Goal: Task Accomplishment & Management: Manage account settings

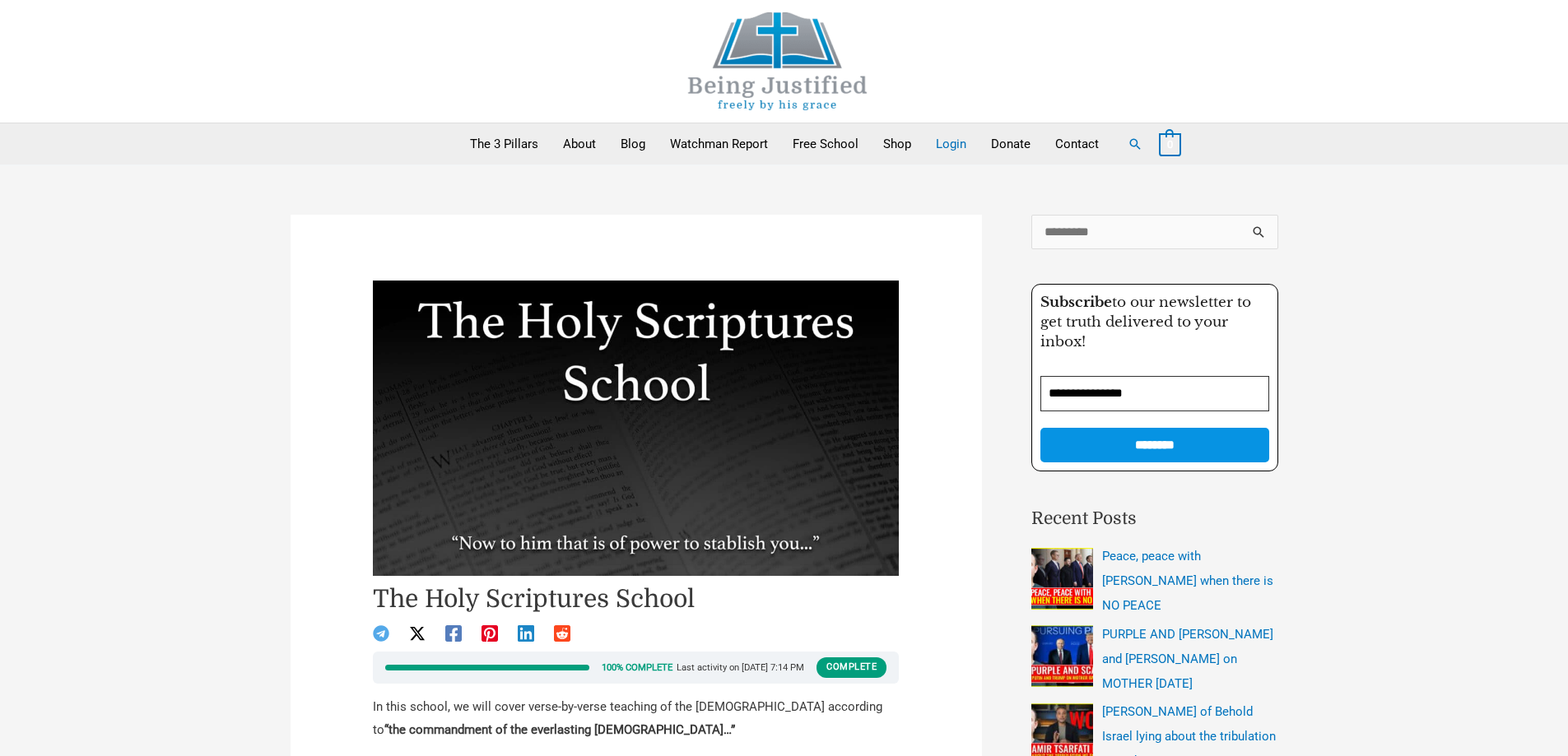
click at [951, 135] on link "Login" at bounding box center [951, 144] width 55 height 41
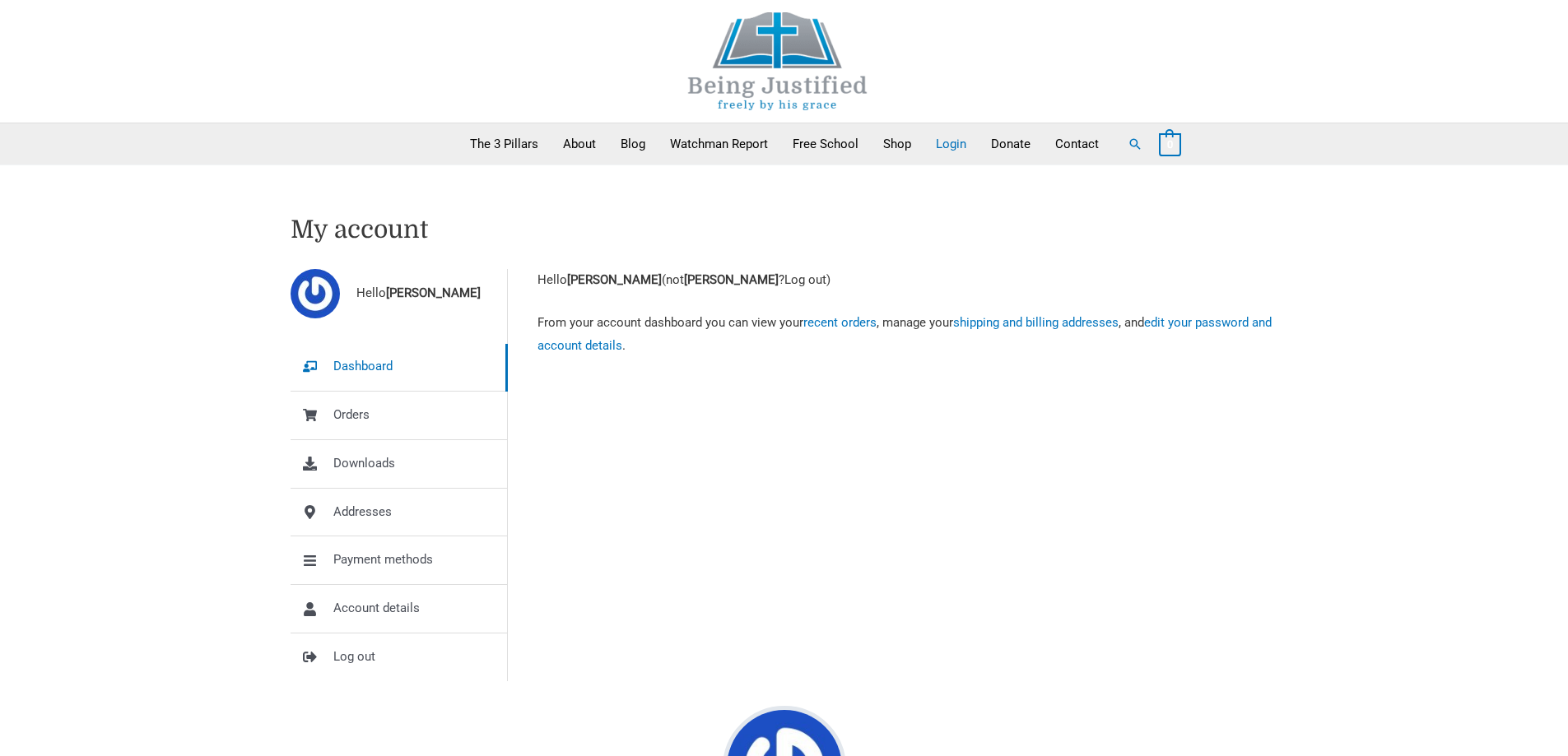
click at [826, 277] on link "Log out" at bounding box center [805, 280] width 42 height 15
